Goal: Task Accomplishment & Management: Use online tool/utility

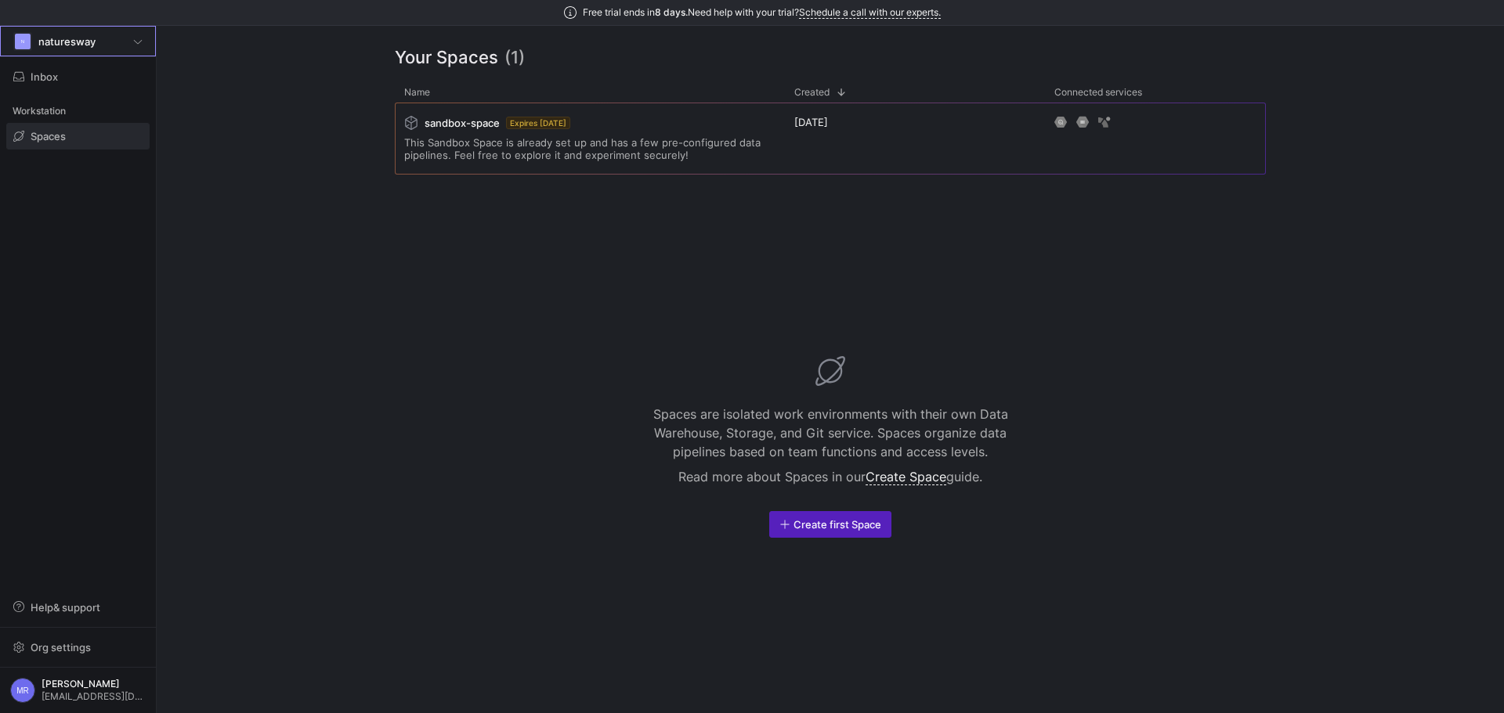
click at [116, 44] on div "N naturesway" at bounding box center [77, 41] width 129 height 19
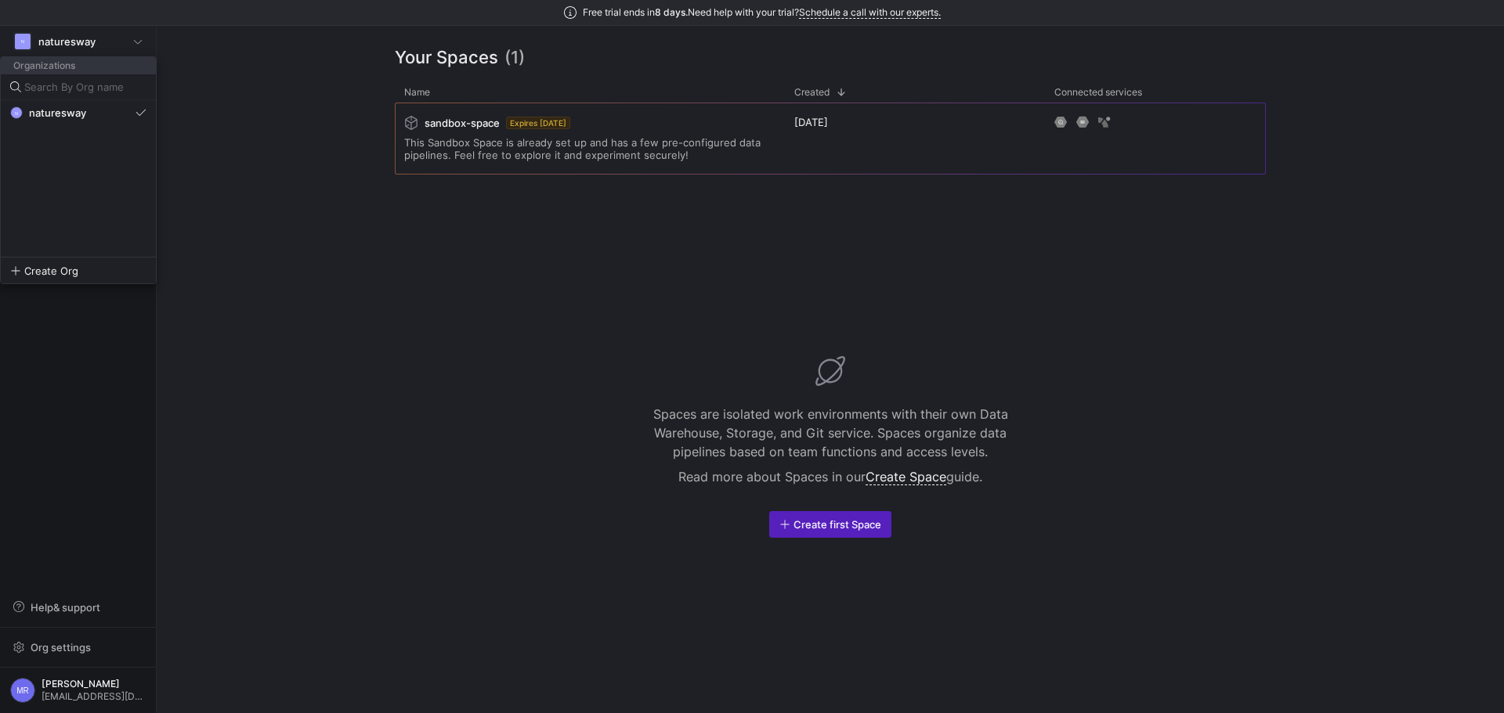
click at [116, 44] on div at bounding box center [752, 356] width 1504 height 713
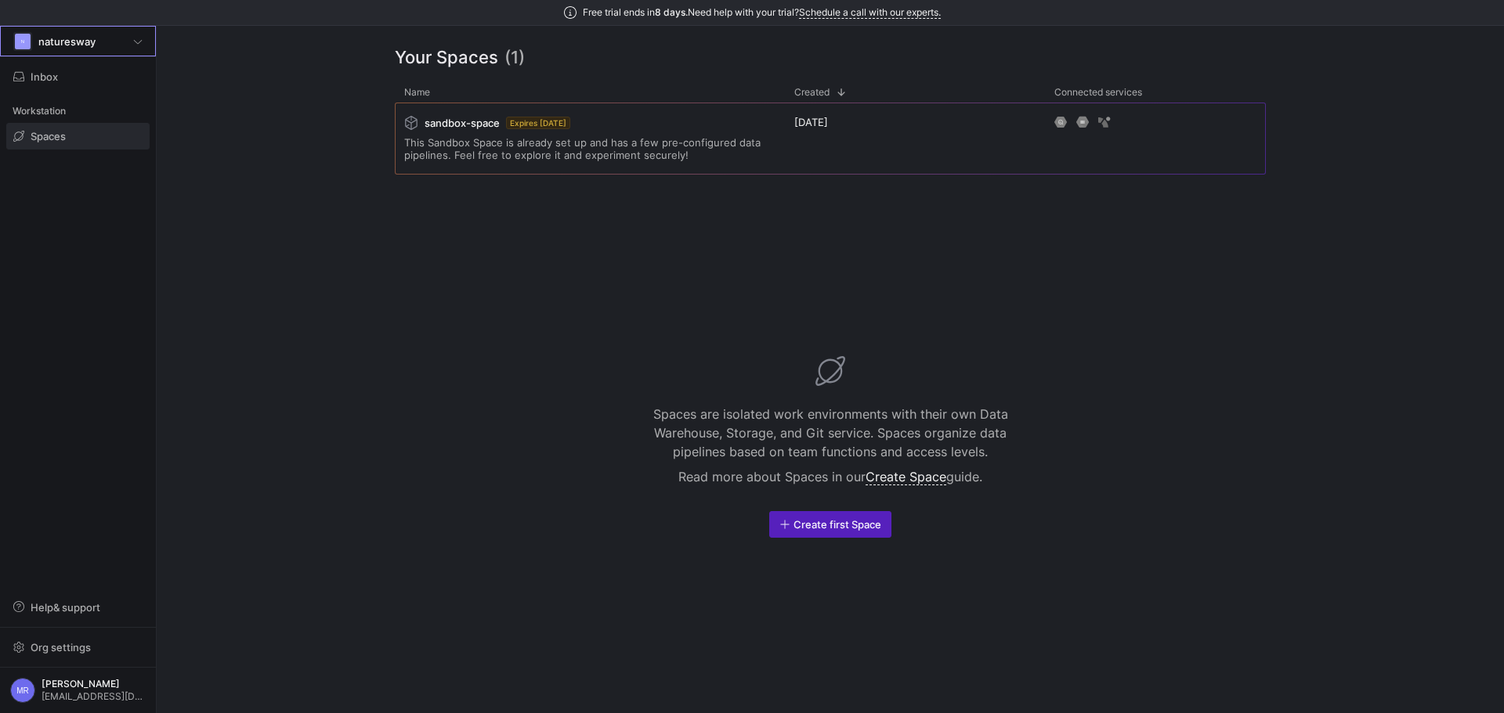
click at [374, 137] on div "Your Spaces (1) Drag here to set row groups Drag here to set column labels Conn…" at bounding box center [830, 370] width 971 height 688
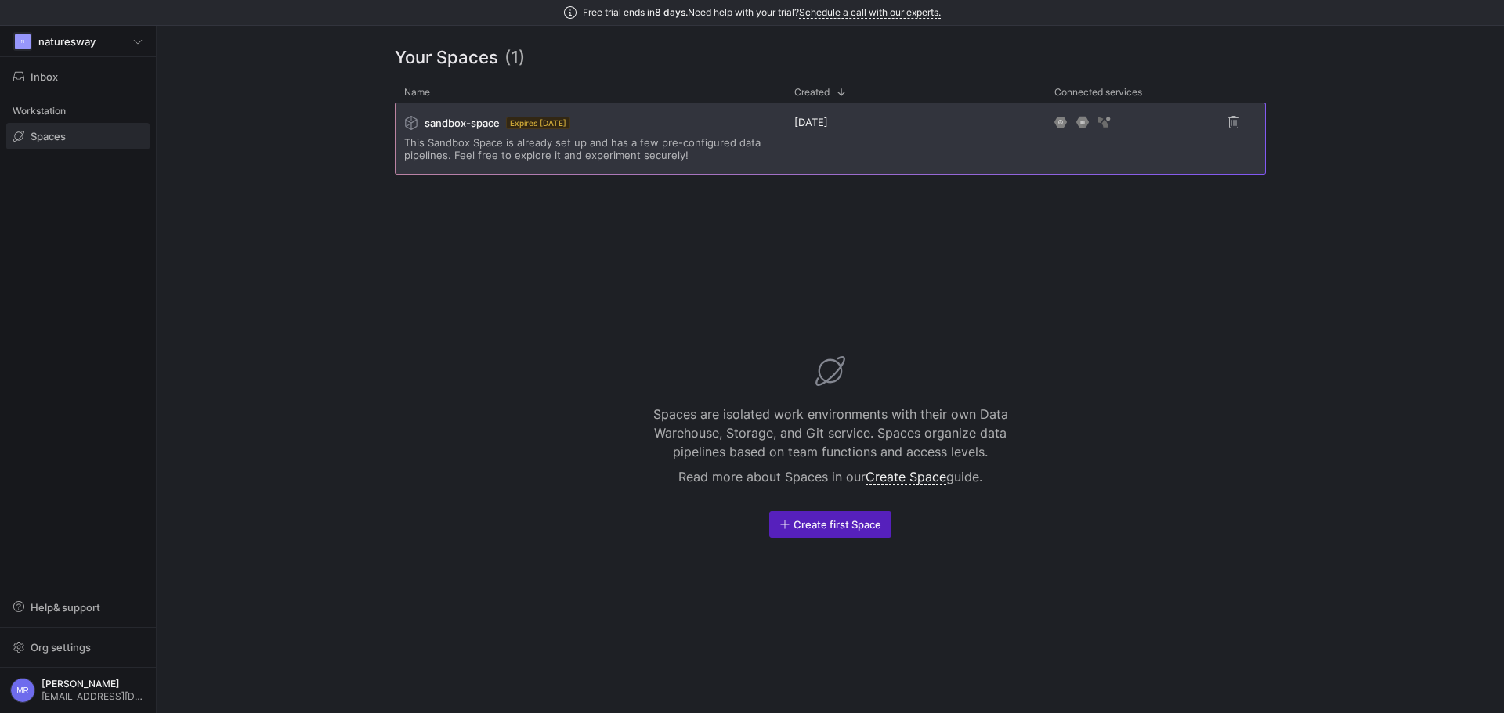
click at [521, 154] on span "This Sandbox Space is already set up and has a few pre-configured data pipeline…" at bounding box center [589, 148] width 371 height 25
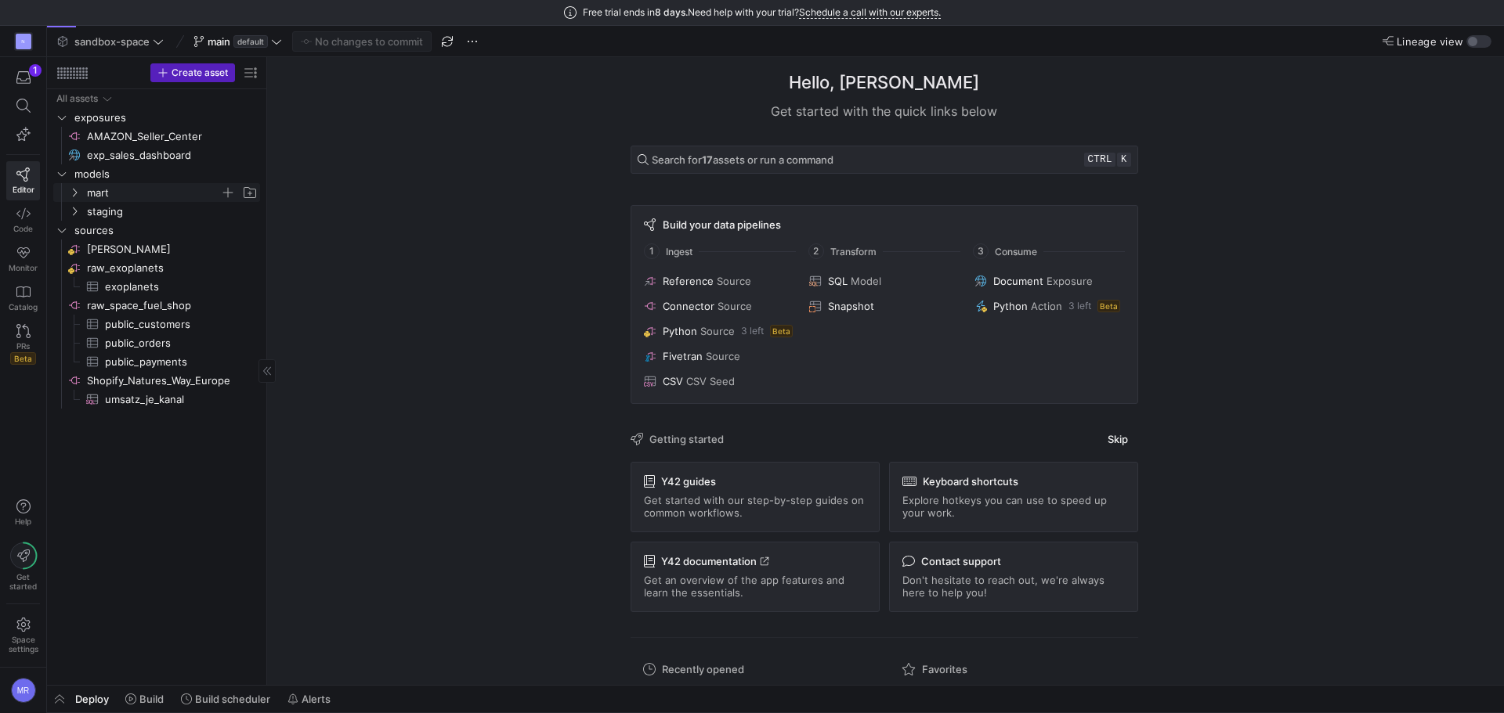
click at [70, 190] on icon "Press SPACE to select this row." at bounding box center [74, 192] width 11 height 9
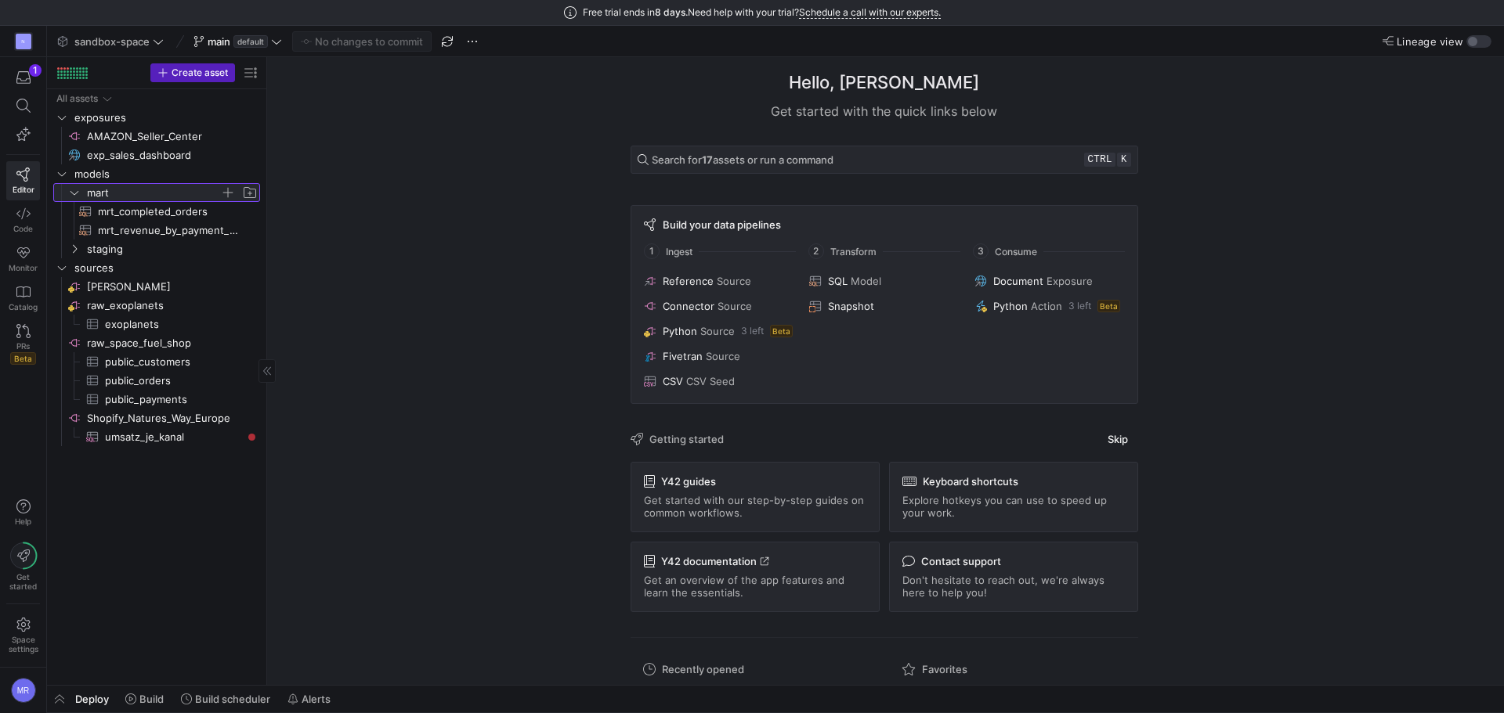
click at [70, 190] on icon at bounding box center [74, 192] width 11 height 9
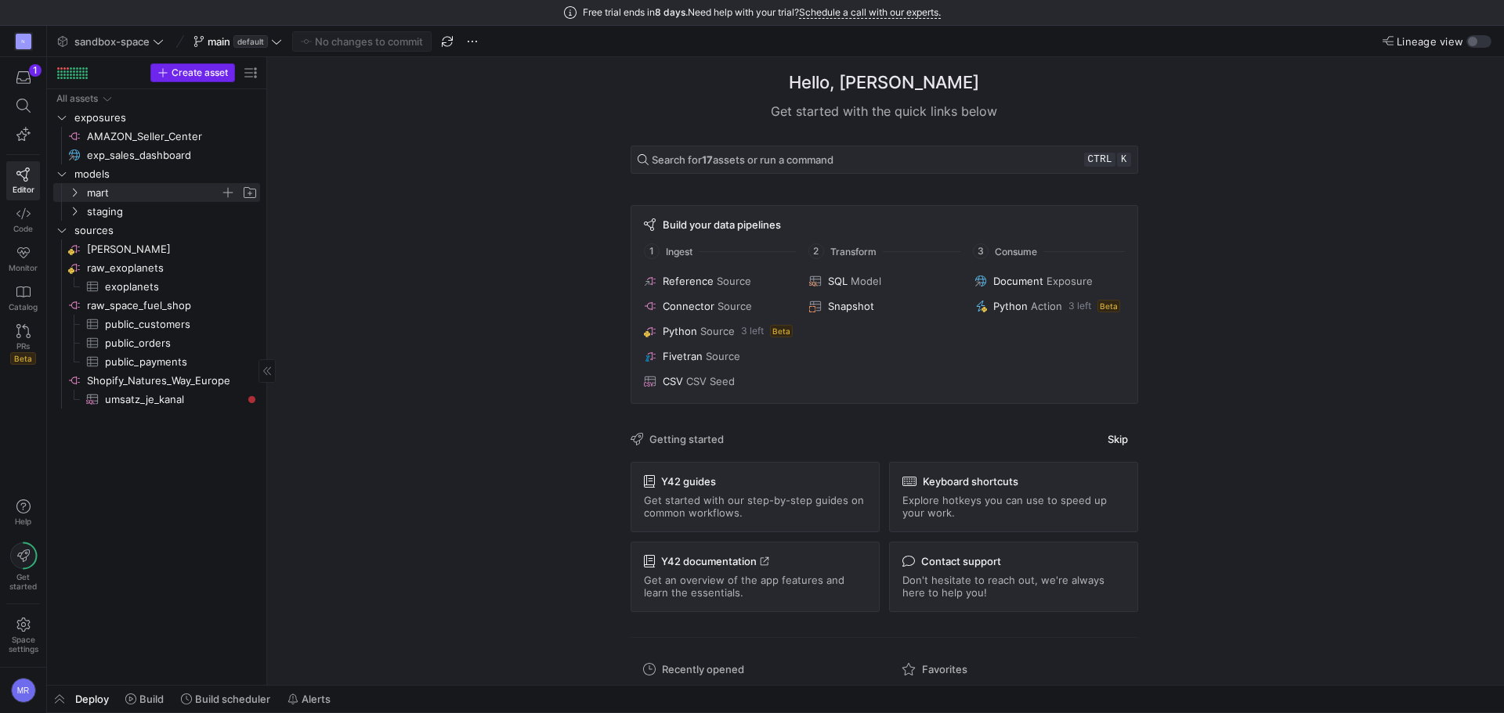
click at [212, 70] on span "Create asset" at bounding box center [200, 72] width 56 height 11
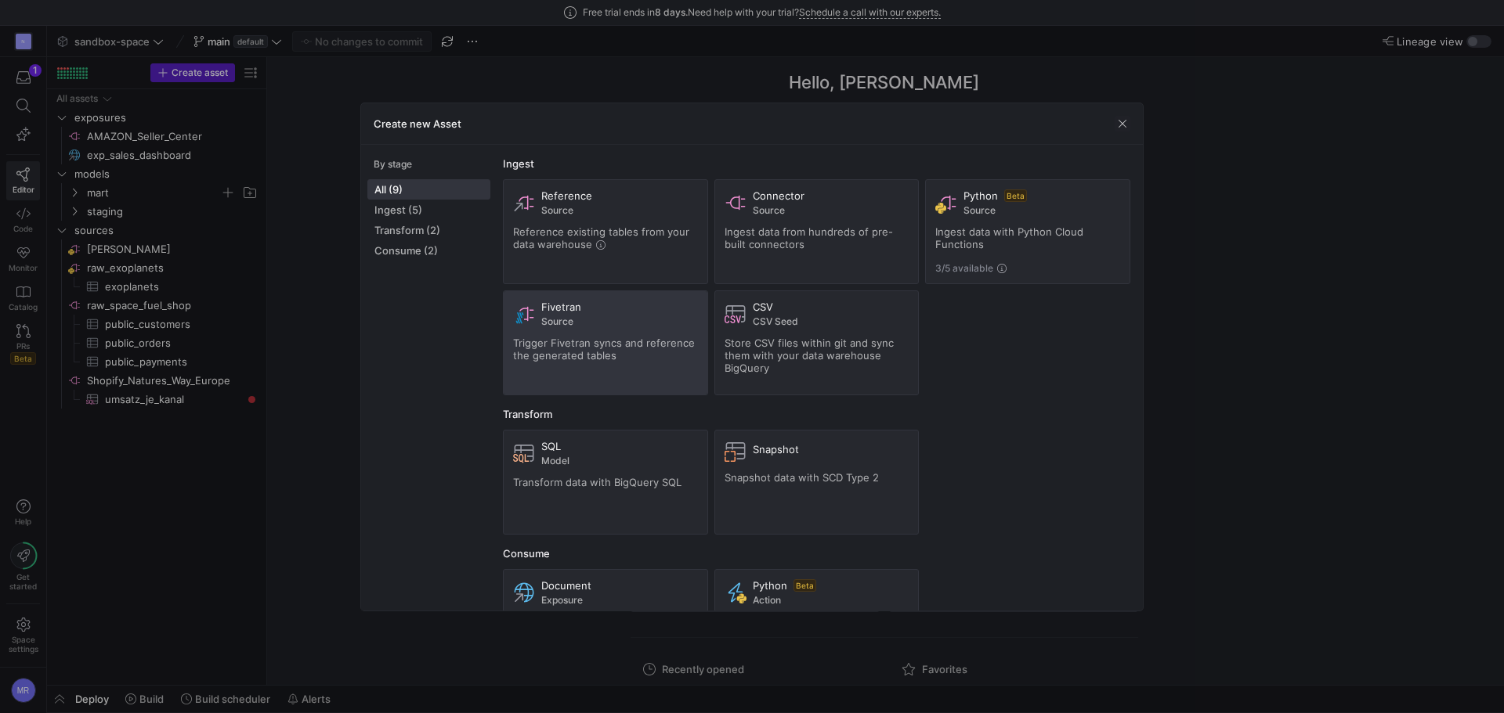
click at [614, 366] on div "Fivetran Source Trigger Fivetran syncs and reference the generated tables" at bounding box center [605, 343] width 185 height 85
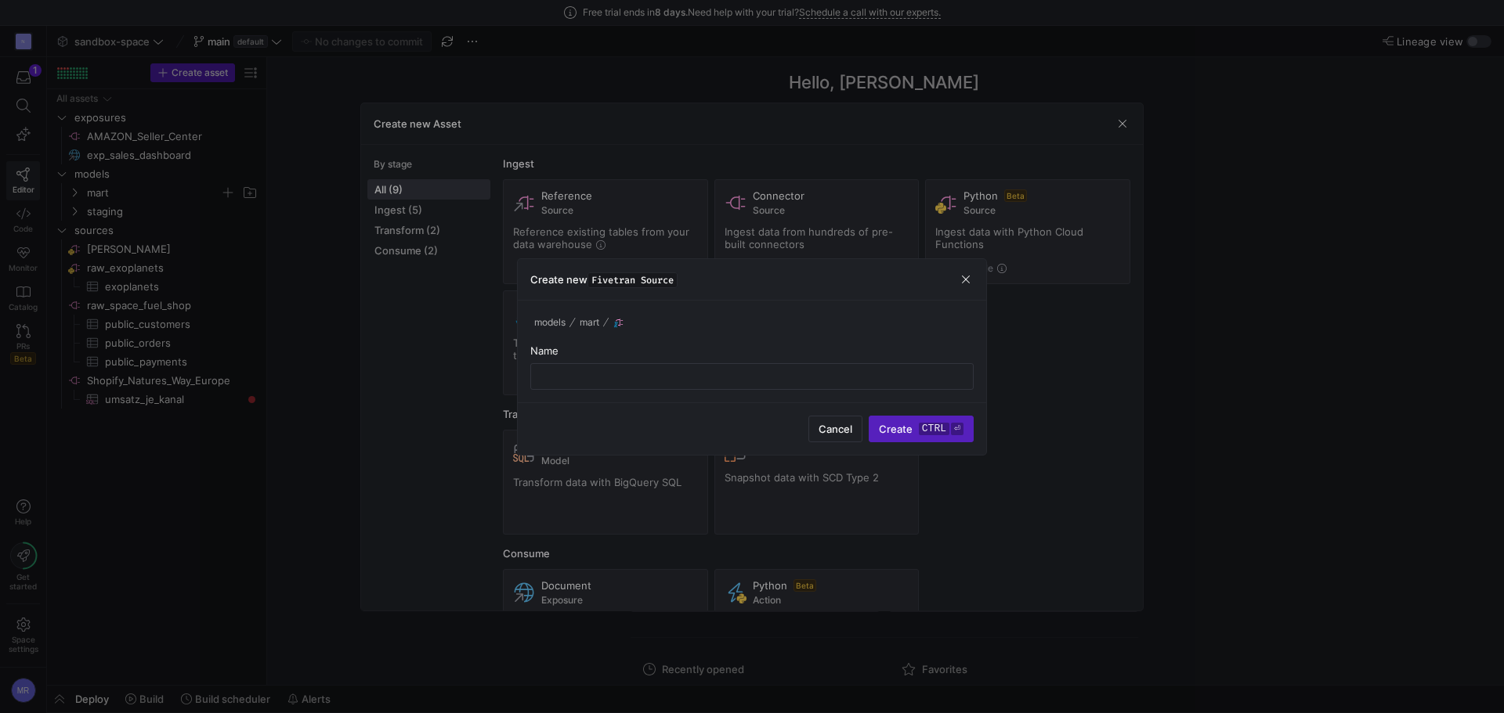
click at [717, 330] on div "models mart" at bounding box center [751, 322] width 443 height 19
click at [843, 318] on div at bounding box center [752, 356] width 1504 height 713
click at [970, 273] on span "button" at bounding box center [966, 280] width 16 height 16
